Goal: Task Accomplishment & Management: Manage account settings

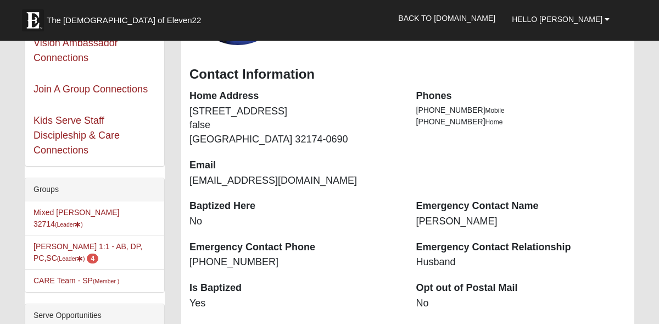
scroll to position [153, 0]
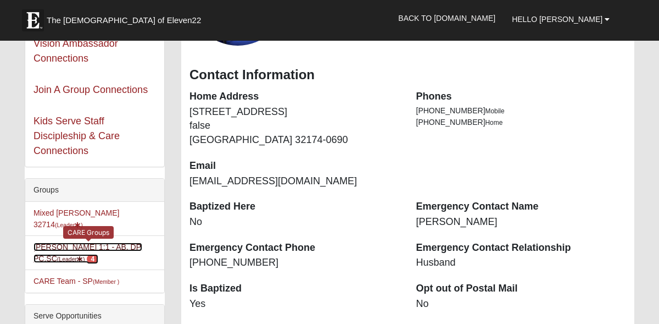
click at [87, 254] on span "4" at bounding box center [93, 259] width 12 height 10
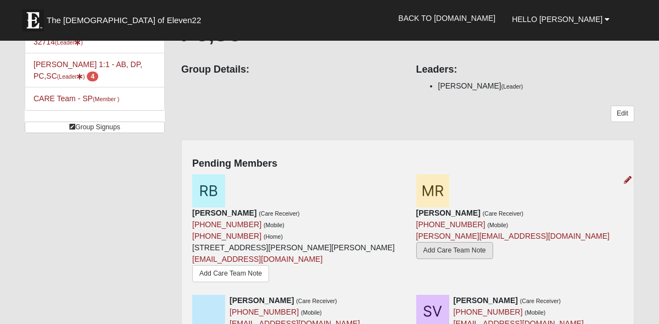
scroll to position [108, 0]
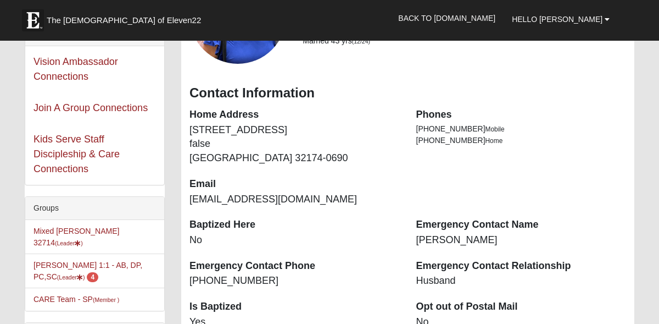
scroll to position [135, 0]
click at [78, 269] on li "Anne Tracy 1:1 - AB, DP, PC,SC (Leader ) 4" at bounding box center [94, 271] width 139 height 35
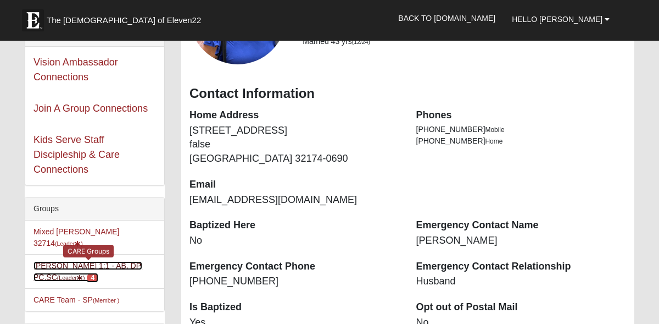
click at [87, 273] on span "4" at bounding box center [93, 278] width 12 height 10
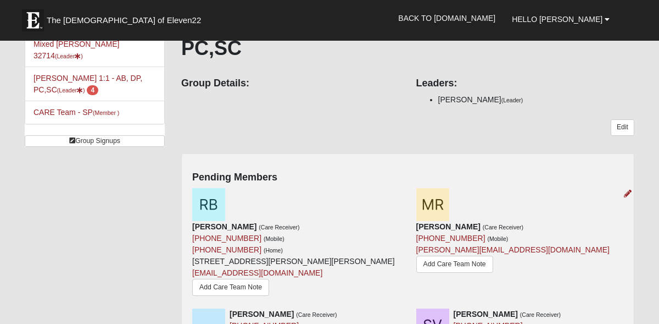
scroll to position [104, 0]
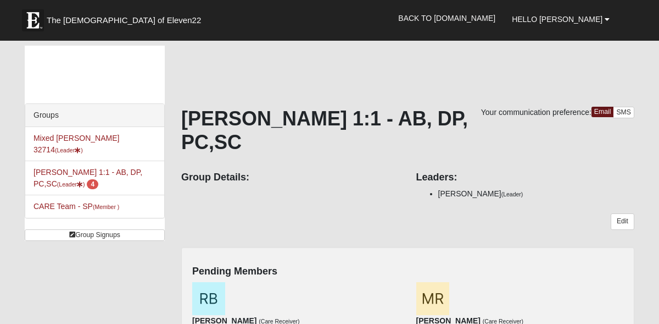
scroll to position [104, 0]
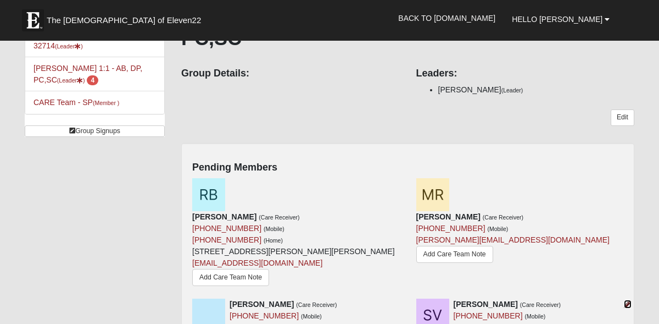
click at [629, 300] on icon at bounding box center [628, 304] width 8 height 8
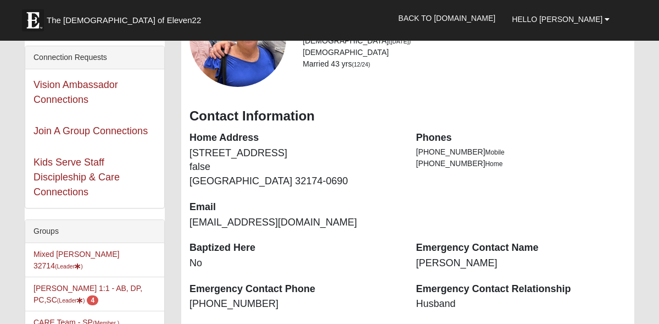
scroll to position [115, 0]
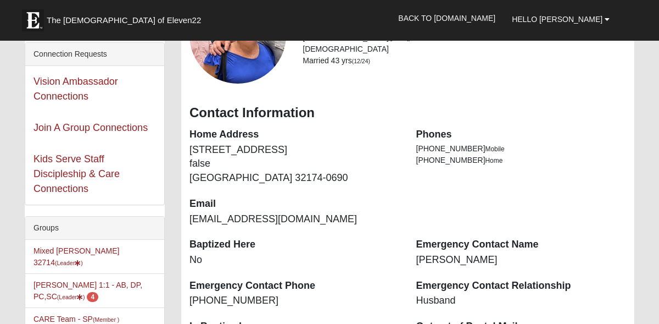
click at [53, 226] on div "Groups" at bounding box center [94, 228] width 139 height 23
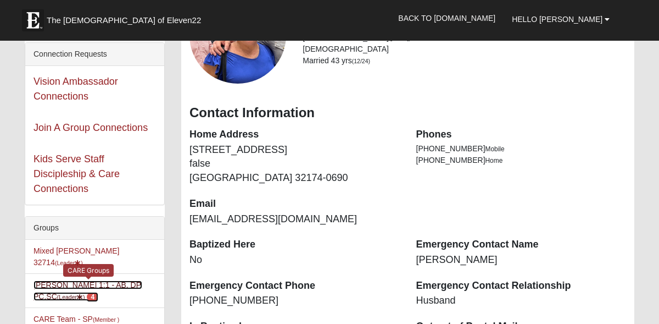
click at [87, 292] on span "4" at bounding box center [93, 297] width 12 height 10
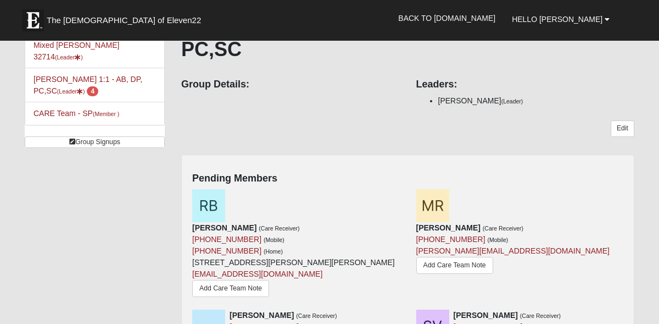
scroll to position [97, 0]
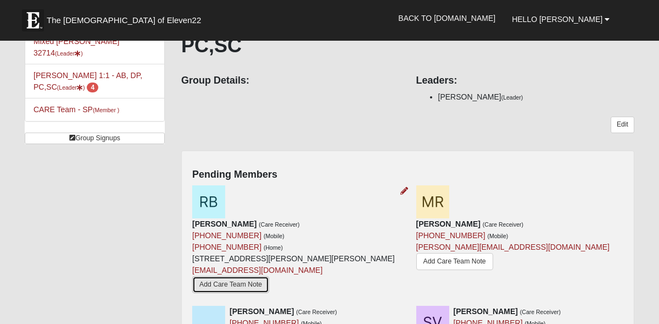
click at [269, 276] on link "Add Care Team Note" at bounding box center [230, 284] width 77 height 17
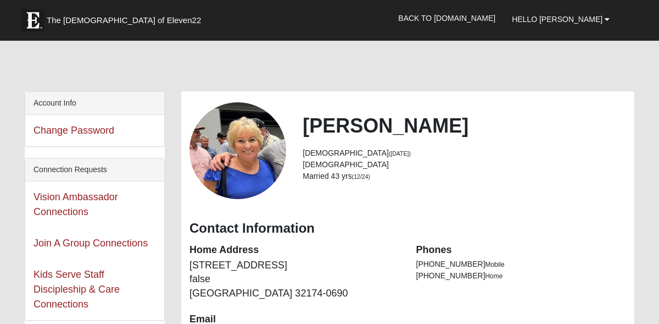
scroll to position [165, 0]
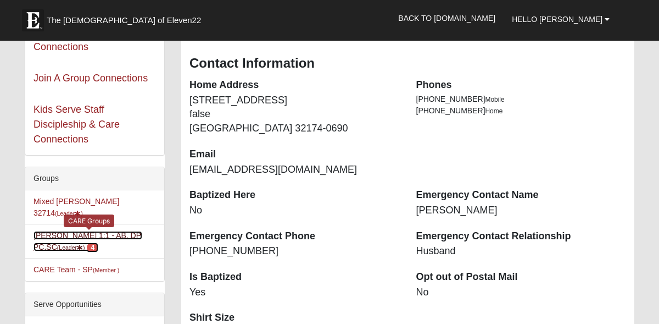
click at [87, 242] on span "4" at bounding box center [93, 247] width 12 height 10
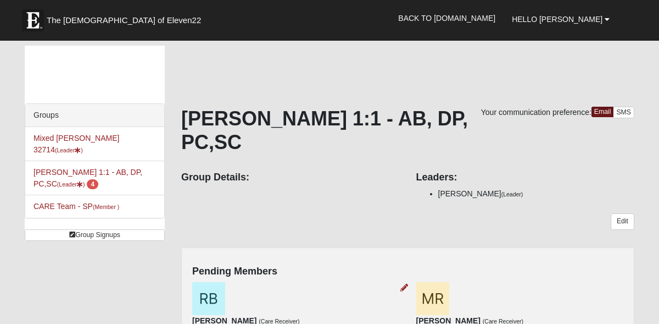
scroll to position [93, 0]
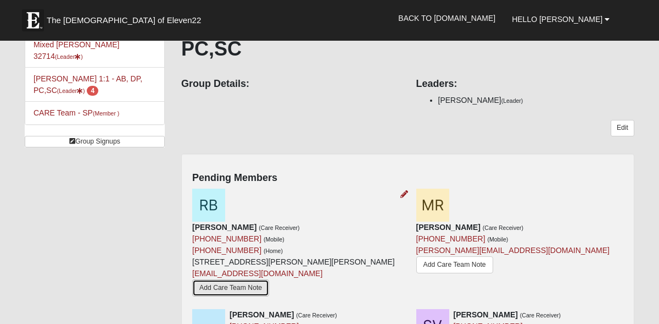
click at [269, 279] on link "Add Care Team Note" at bounding box center [230, 287] width 77 height 17
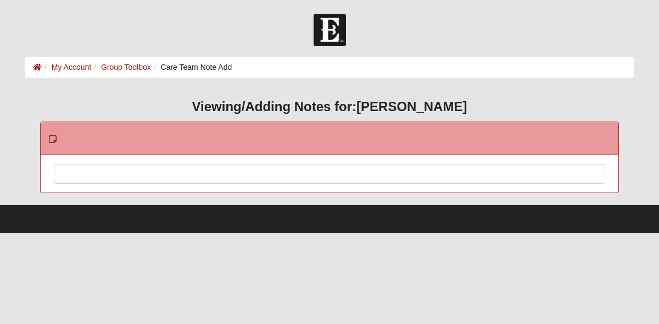
click at [96, 172] on div at bounding box center [329, 188] width 551 height 48
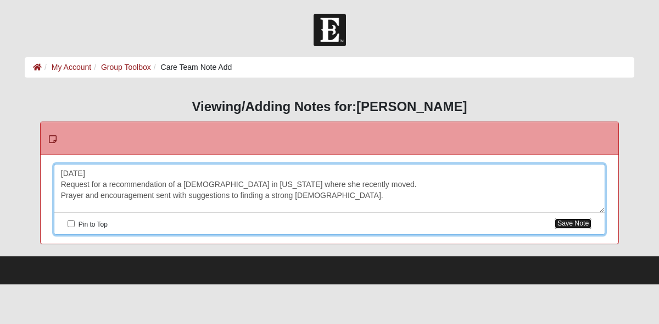
click at [574, 224] on button "Save Note" at bounding box center [573, 223] width 37 height 10
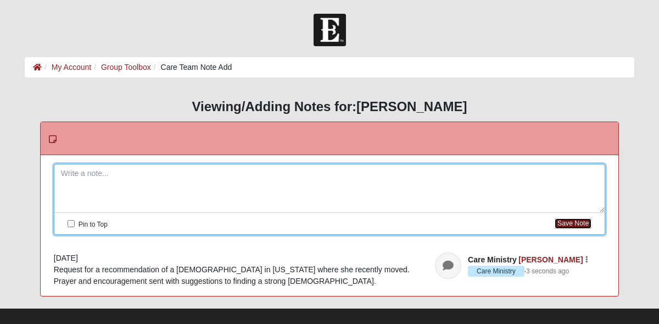
scroll to position [13, 0]
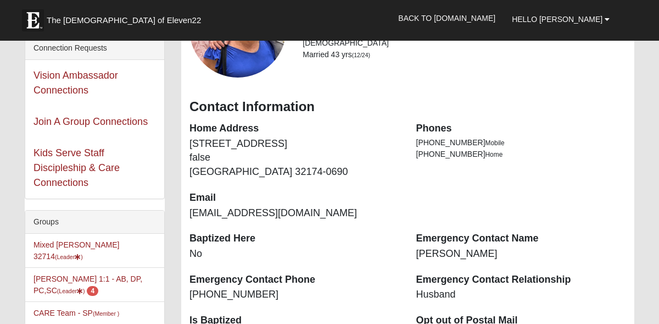
scroll to position [124, 0]
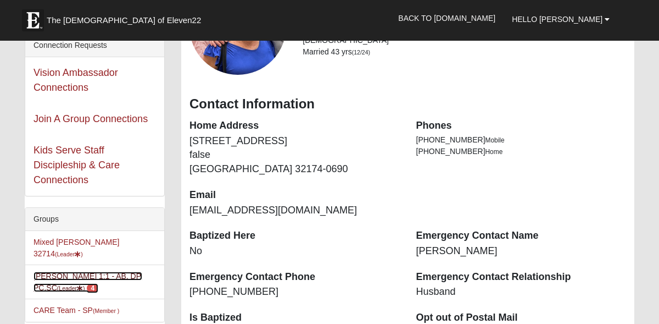
click at [87, 283] on span "4" at bounding box center [93, 288] width 12 height 10
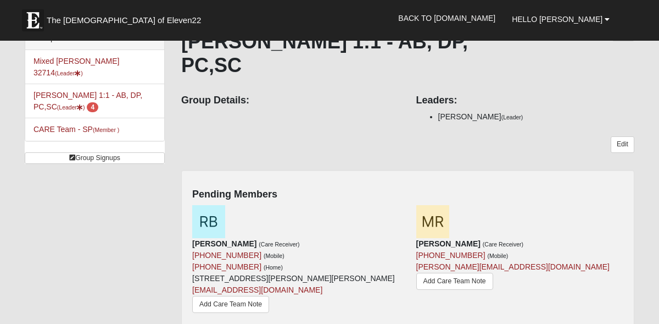
scroll to position [79, 0]
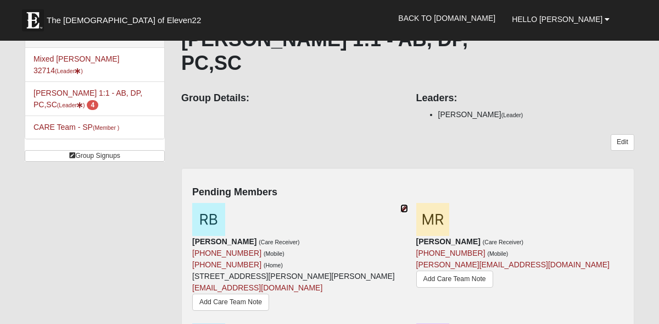
click at [402, 204] on icon at bounding box center [405, 208] width 8 height 8
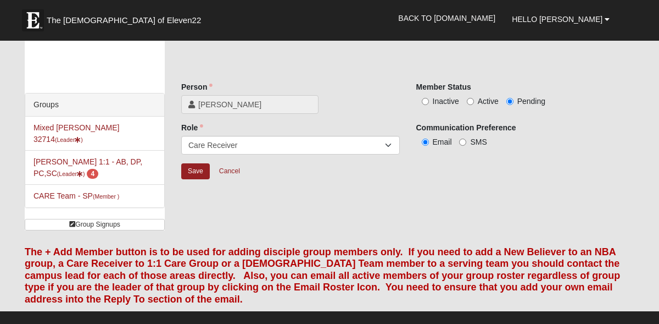
scroll to position [12, 0]
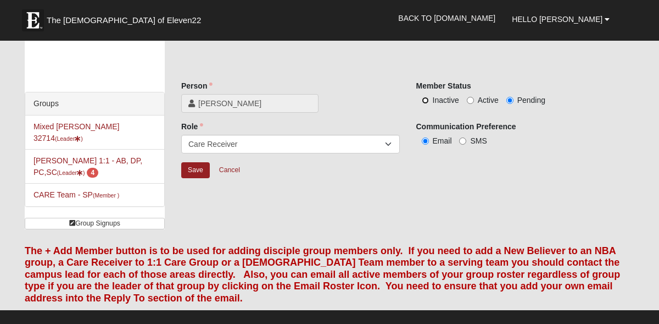
click at [426, 100] on input "Inactive" at bounding box center [425, 100] width 7 height 7
radio input "true"
click at [199, 174] on input "Save" at bounding box center [195, 170] width 29 height 16
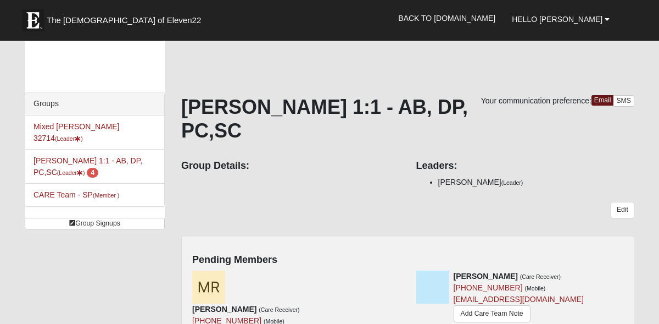
click at [199, 174] on div "Your communication preference: Email SMS Anne Tracy 1:1 - AB, DP, PC,SC Group D…" at bounding box center [407, 324] width 453 height 459
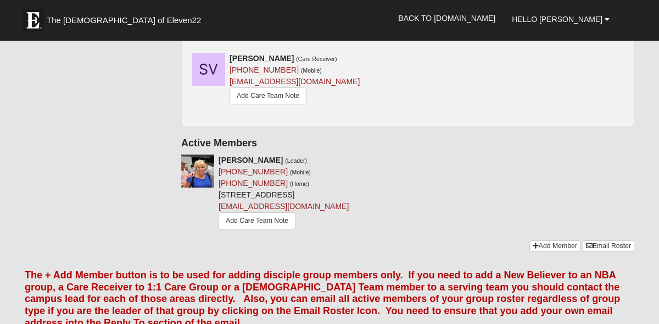
scroll to position [337, 0]
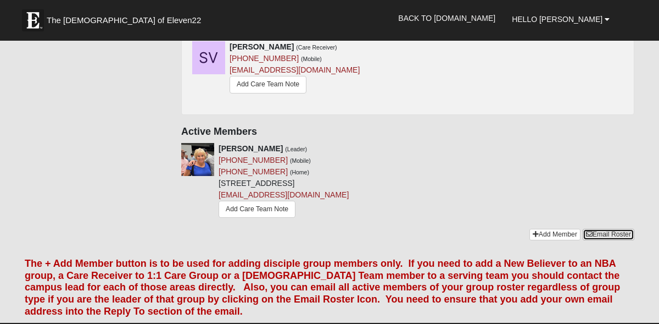
click at [602, 229] on link "Email Roster" at bounding box center [609, 235] width 52 height 12
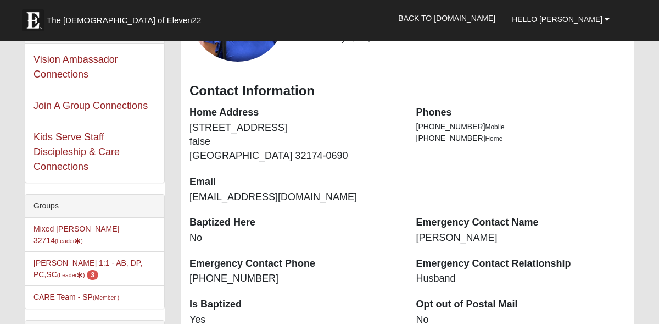
scroll to position [131, 0]
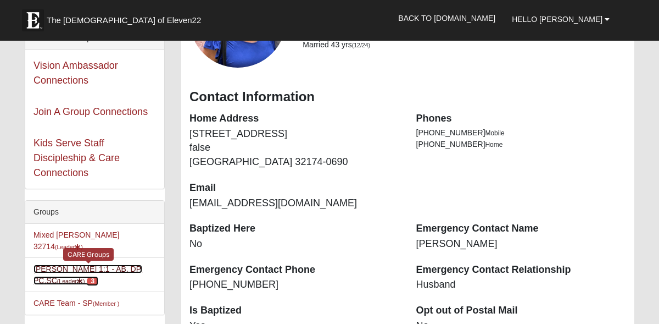
click at [87, 276] on span "3" at bounding box center [93, 281] width 12 height 10
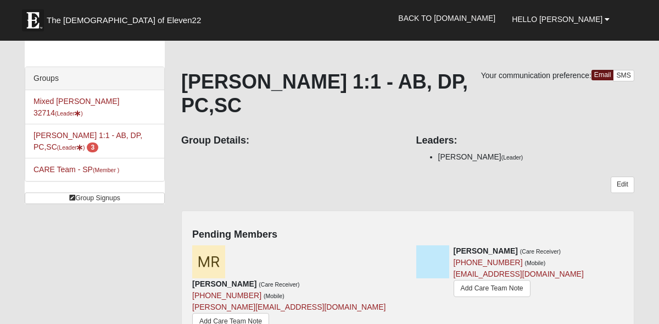
scroll to position [38, 0]
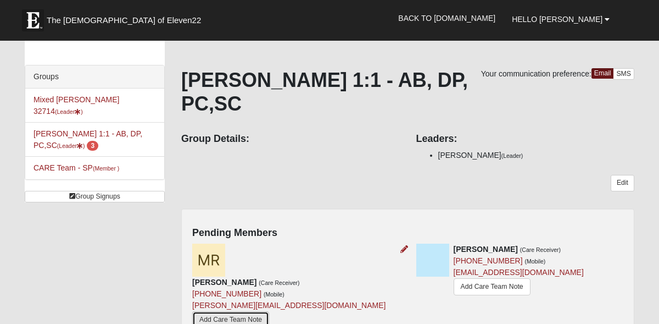
click at [264, 311] on link "Add Care Team Note" at bounding box center [230, 319] width 77 height 17
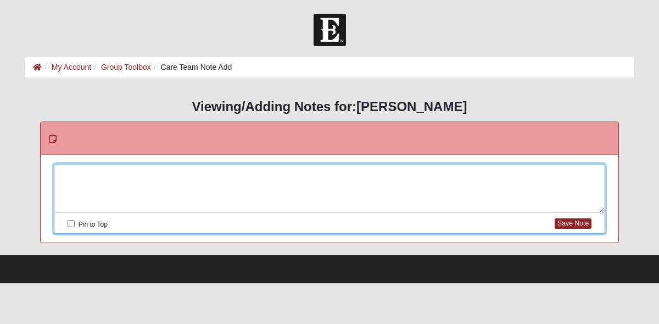
click at [99, 171] on div at bounding box center [329, 188] width 551 height 48
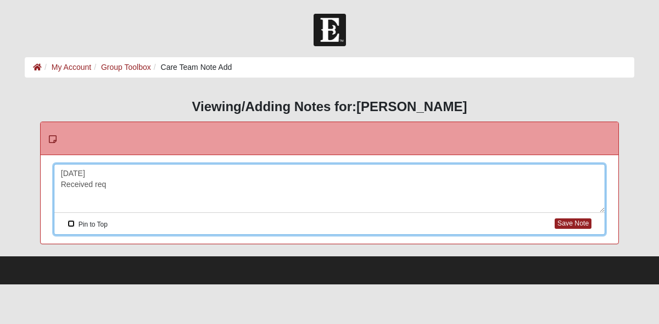
click at [68, 220] on input "Pin to Top" at bounding box center [71, 223] width 7 height 7
click at [110, 185] on div "8/30/25 Received req" at bounding box center [329, 188] width 551 height 48
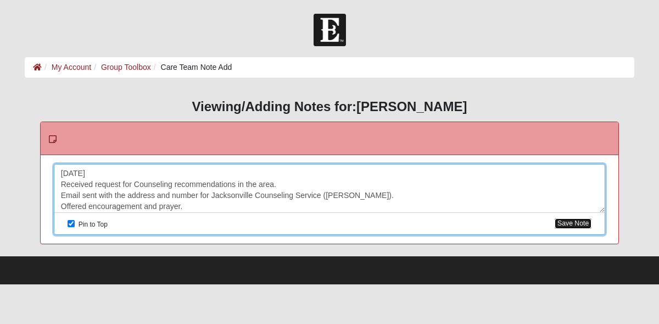
click at [571, 223] on button "Save Note" at bounding box center [573, 223] width 37 height 10
checkbox input "false"
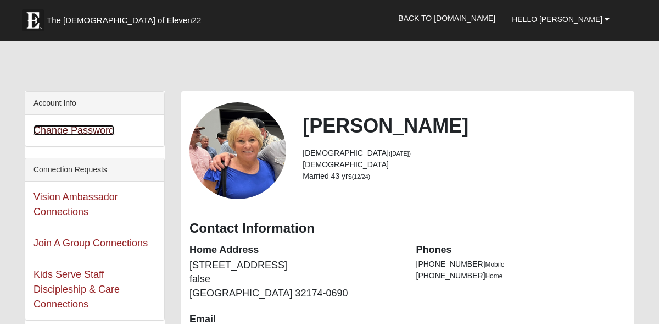
click at [105, 133] on link "Change Password" at bounding box center [74, 130] width 81 height 11
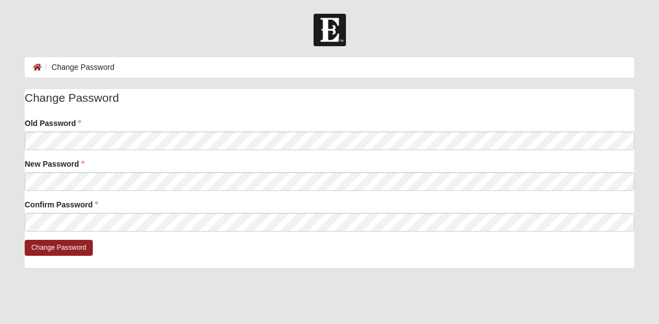
click at [118, 24] on div at bounding box center [329, 30] width 659 height 32
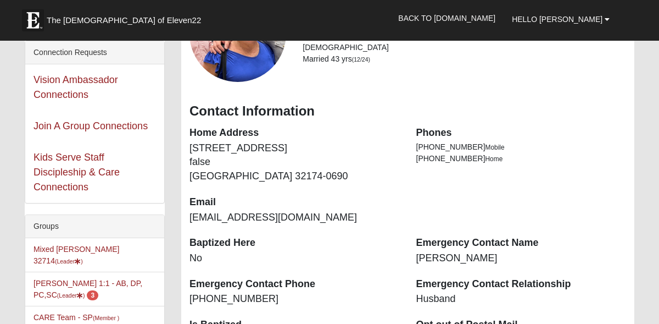
scroll to position [157, 0]
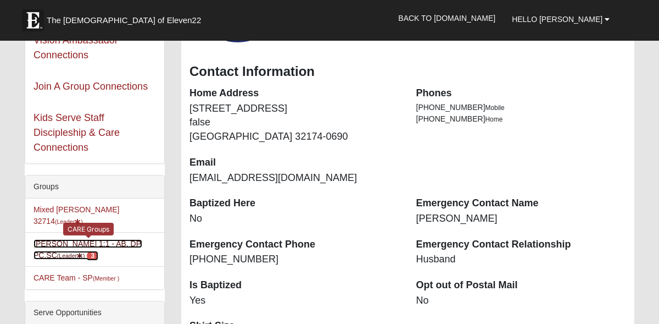
click at [87, 251] on span "3" at bounding box center [93, 256] width 12 height 10
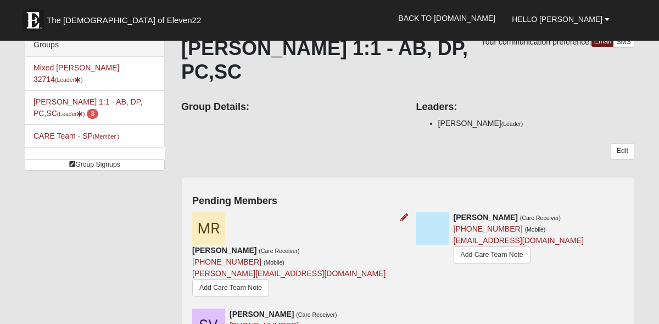
scroll to position [72, 0]
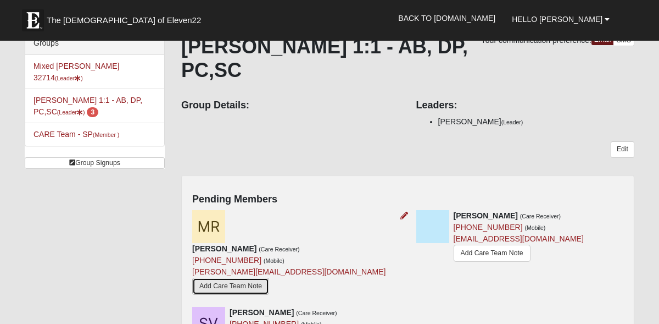
click at [269, 278] on link "Add Care Team Note" at bounding box center [230, 286] width 77 height 17
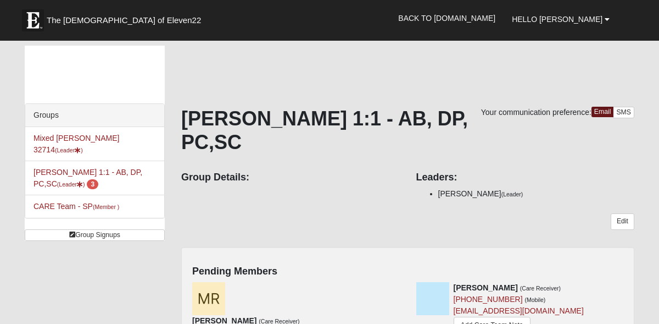
scroll to position [72, 0]
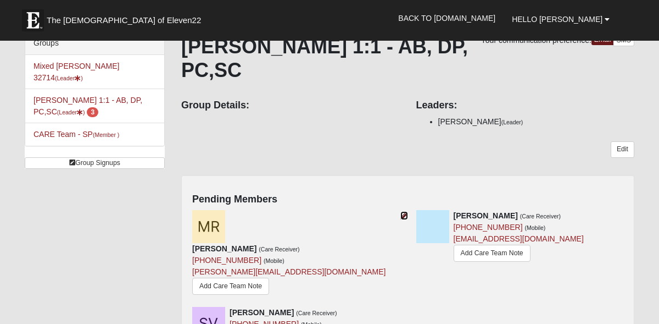
click at [403, 212] on icon at bounding box center [405, 216] width 8 height 8
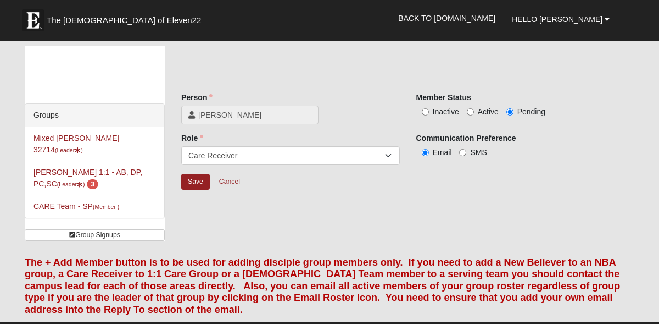
scroll to position [1, 0]
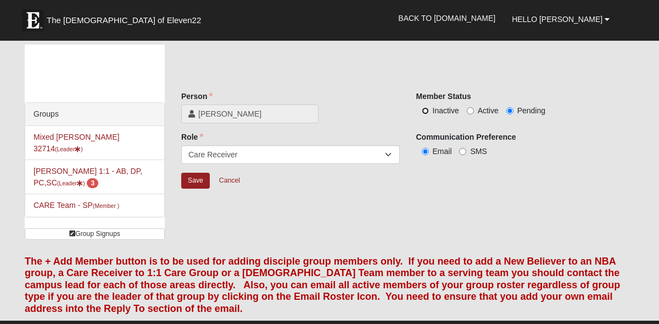
click at [426, 109] on input "Inactive" at bounding box center [425, 110] width 7 height 7
radio input "true"
click at [199, 176] on input "Save" at bounding box center [195, 181] width 29 height 16
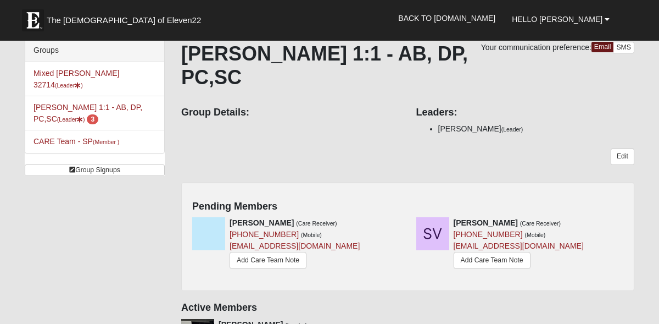
scroll to position [68, 0]
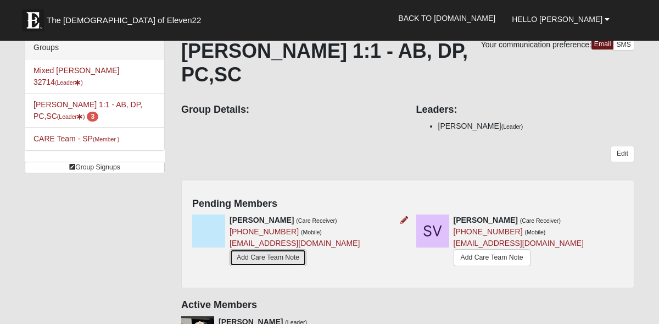
click at [283, 249] on link "Add Care Team Note" at bounding box center [268, 257] width 77 height 17
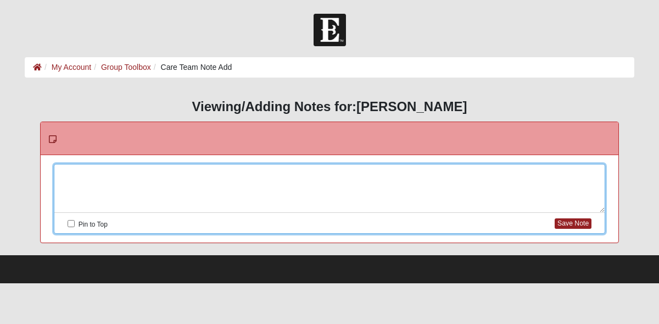
click at [147, 175] on div at bounding box center [329, 188] width 551 height 48
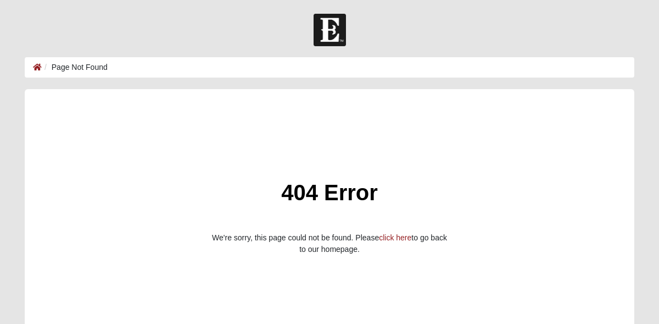
scroll to position [70, 0]
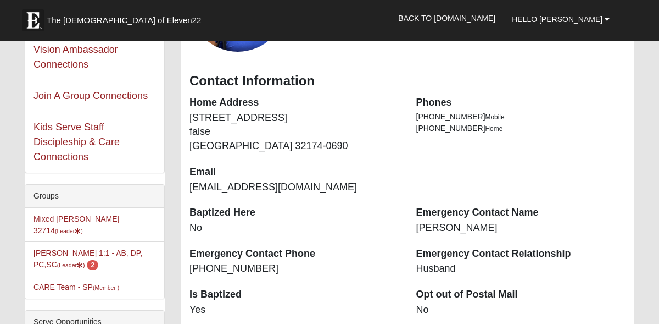
scroll to position [148, 0]
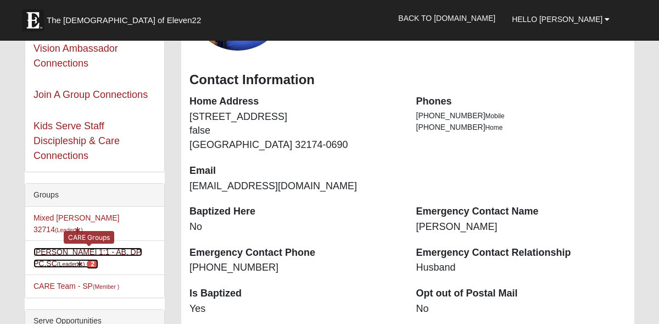
click at [87, 259] on span "2" at bounding box center [93, 264] width 12 height 10
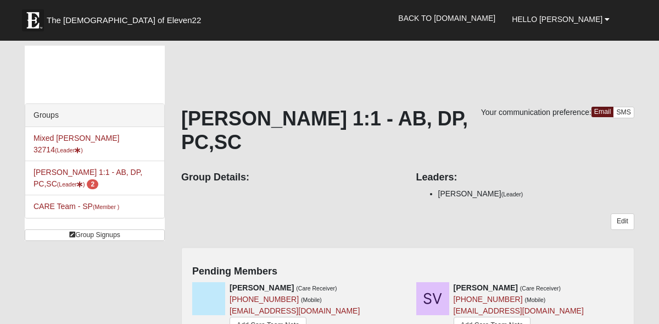
scroll to position [71, 0]
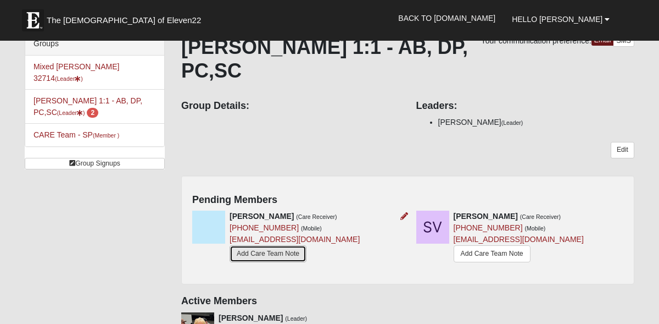
click at [275, 245] on link "Add Care Team Note" at bounding box center [268, 253] width 77 height 17
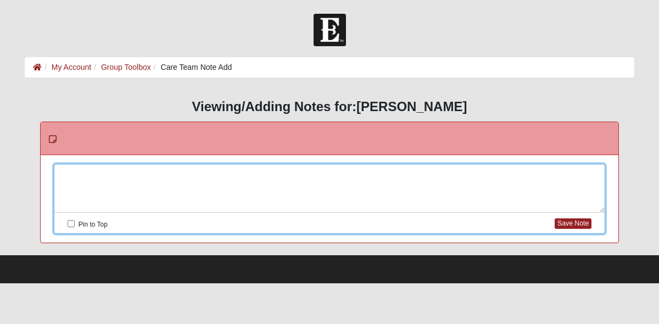
click at [198, 176] on div at bounding box center [329, 188] width 551 height 48
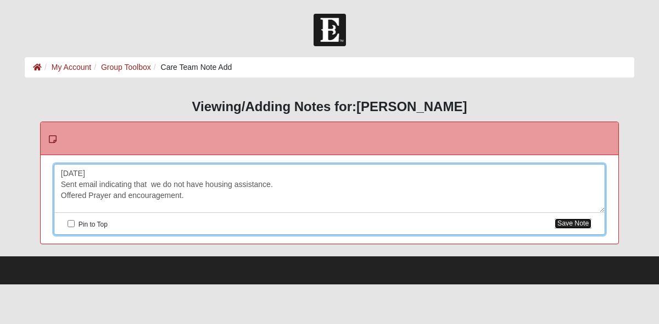
click at [574, 223] on button "Save Note" at bounding box center [573, 223] width 37 height 10
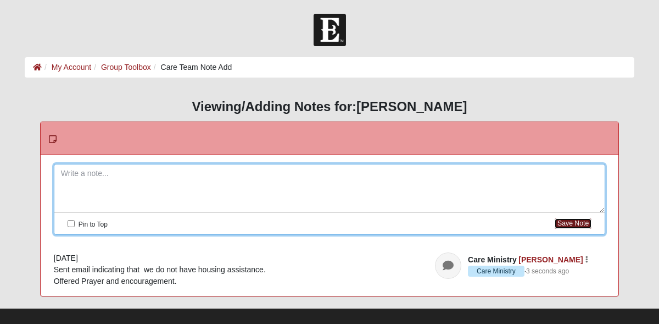
scroll to position [13, 0]
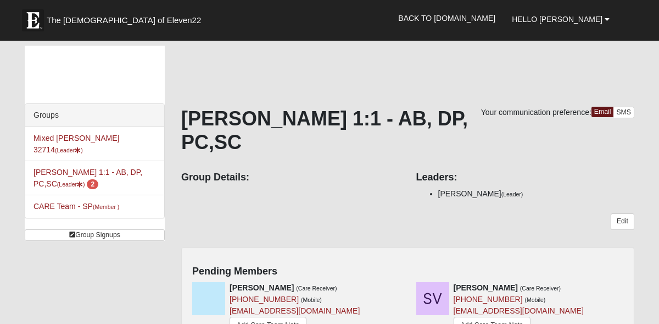
scroll to position [71, 0]
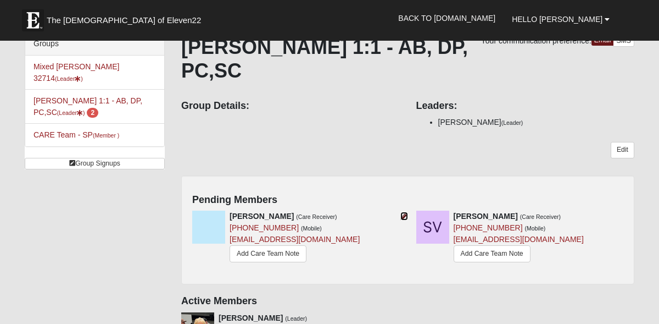
click at [402, 212] on icon at bounding box center [405, 216] width 8 height 8
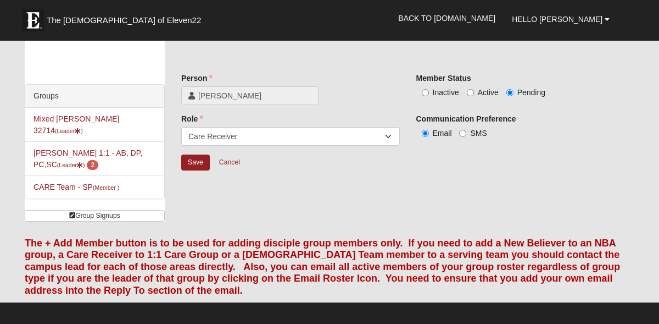
scroll to position [8, 0]
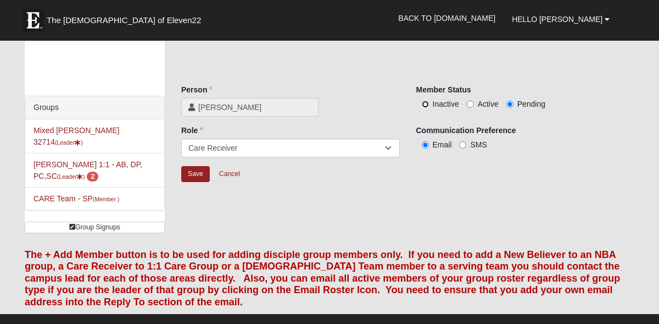
click at [425, 106] on input "Inactive" at bounding box center [425, 104] width 7 height 7
radio input "true"
click at [190, 176] on input "Save" at bounding box center [195, 174] width 29 height 16
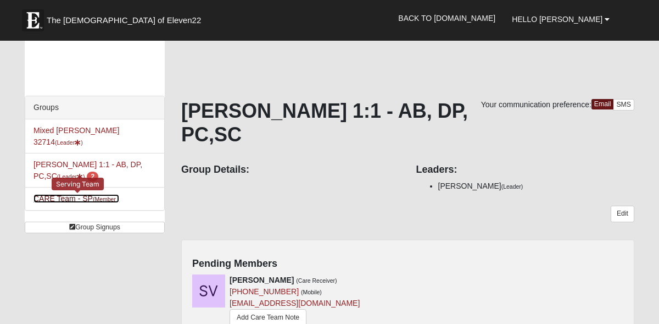
click at [98, 196] on small "(Member )" at bounding box center [106, 199] width 26 height 7
click at [89, 194] on link "CARE Team - SP (Member )" at bounding box center [77, 198] width 86 height 9
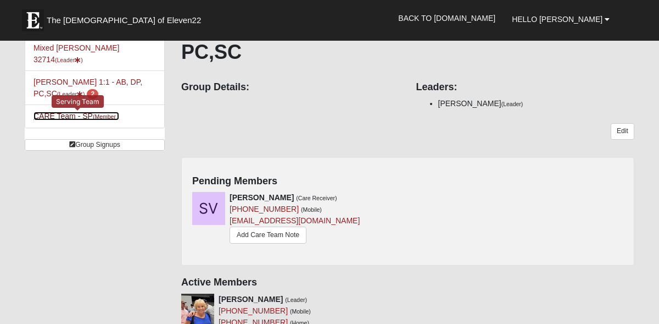
scroll to position [93, 0]
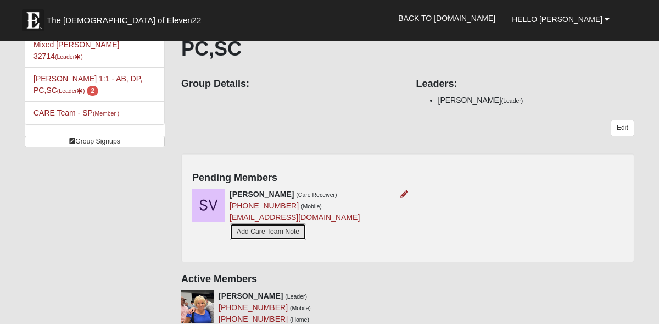
click at [274, 223] on link "Add Care Team Note" at bounding box center [268, 231] width 77 height 17
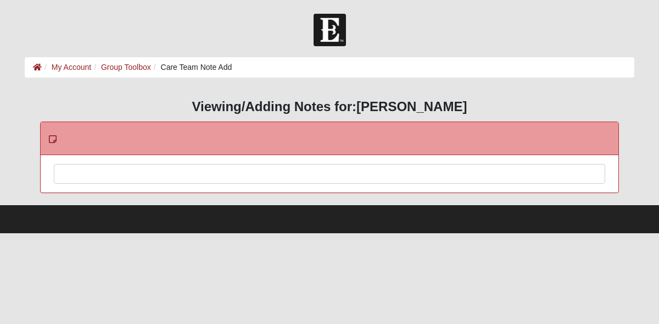
click at [77, 170] on div at bounding box center [329, 188] width 551 height 48
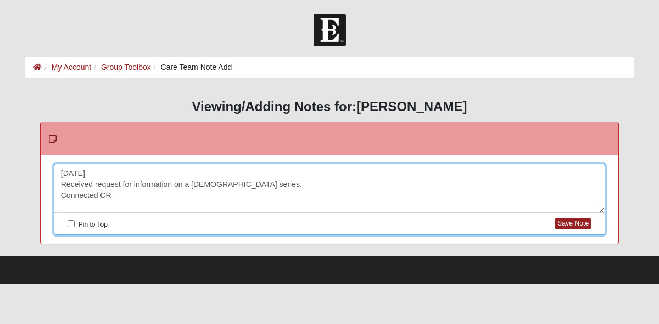
click at [77, 170] on div "8/30/25 Received request for information on a sermon series. Connected CR" at bounding box center [329, 188] width 551 height 48
click at [113, 196] on div "8/30/ 25 Received request for information on a sermon series. Connected CR" at bounding box center [329, 188] width 551 height 48
click at [581, 219] on button "Save Note" at bounding box center [573, 223] width 37 height 10
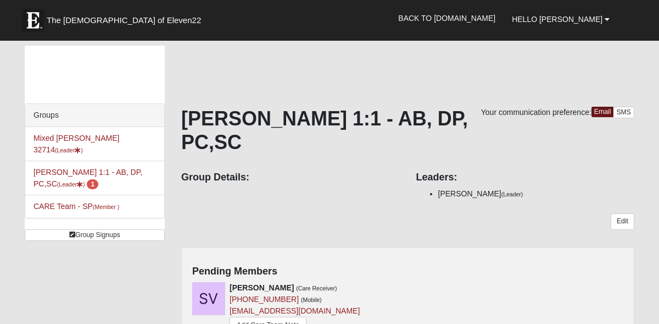
scroll to position [93, 0]
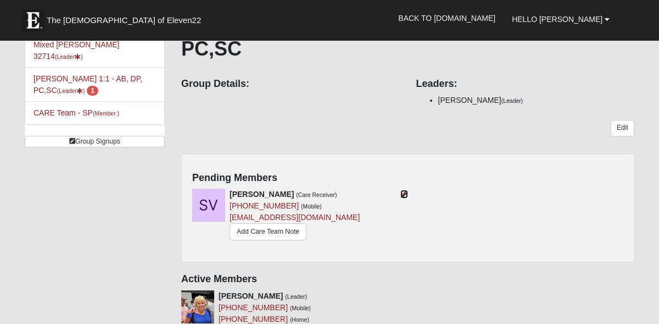
click at [403, 190] on icon at bounding box center [405, 194] width 8 height 8
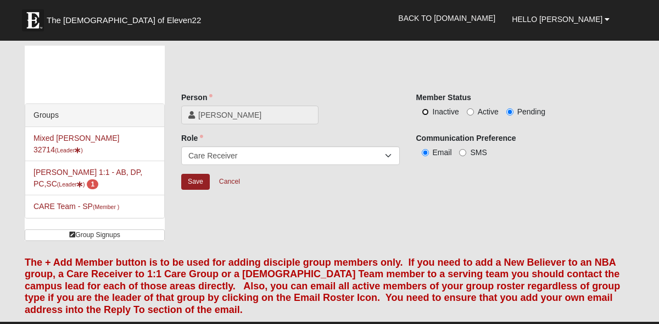
click at [424, 111] on input "Inactive" at bounding box center [425, 111] width 7 height 7
radio input "true"
click at [195, 181] on input "Save" at bounding box center [195, 182] width 29 height 16
